Goal: Find specific page/section: Find specific page/section

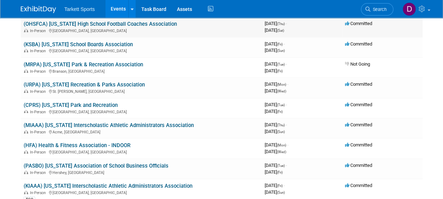
scroll to position [1484, 0]
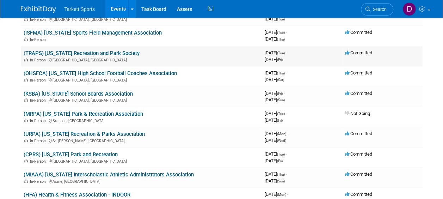
click at [122, 51] on link "(TRAPS) [US_STATE] Recreation and Park Society" at bounding box center [82, 53] width 116 height 6
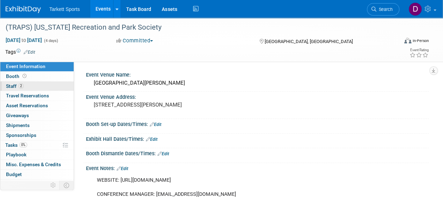
click at [6, 85] on span "Staff 2" at bounding box center [15, 86] width 18 height 6
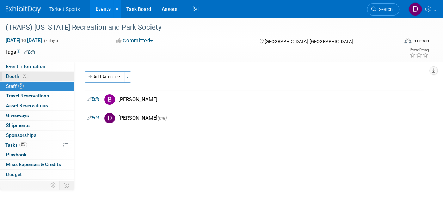
click at [10, 74] on span "Booth" at bounding box center [17, 76] width 22 height 6
